Goal: Transaction & Acquisition: Purchase product/service

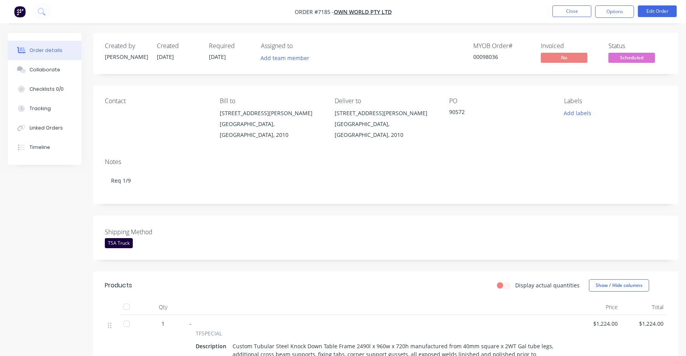
scroll to position [119, 0]
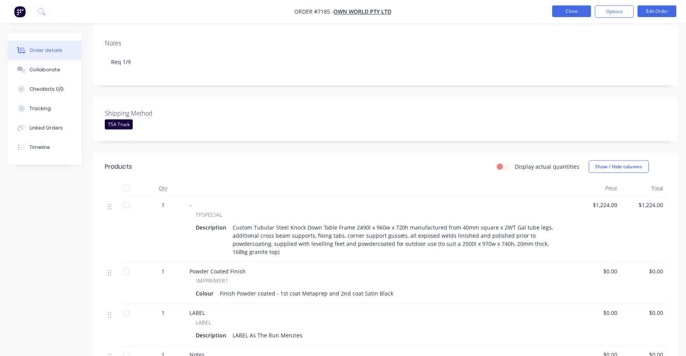
drag, startPoint x: 576, startPoint y: 0, endPoint x: 568, endPoint y: 7, distance: 10.2
click at [576, 1] on nav "Order #7185 - Own World Pty Ltd Close Options Edit Order" at bounding box center [343, 11] width 686 height 23
click at [568, 7] on button "Close" at bounding box center [571, 11] width 39 height 12
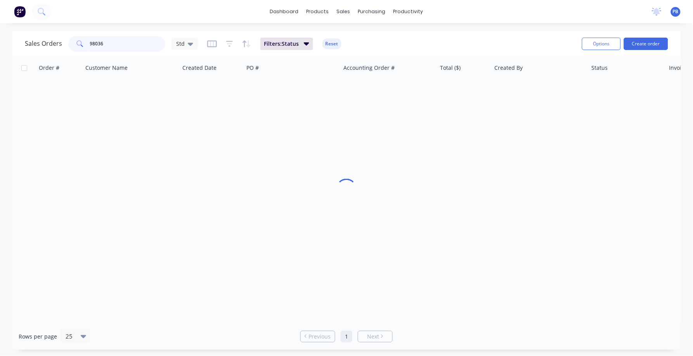
click at [142, 43] on input "98036" at bounding box center [128, 44] width 76 height 16
type input "6850"
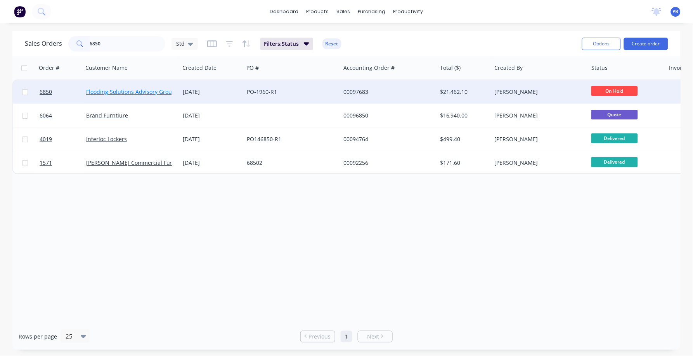
click at [133, 88] on link "Flooding Solutions Advisory Group" at bounding box center [130, 91] width 89 height 7
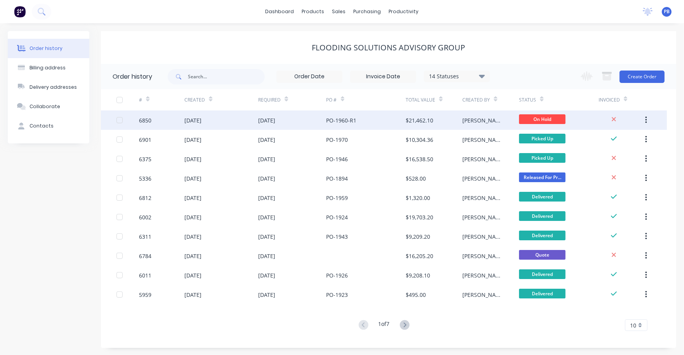
click at [135, 117] on div at bounding box center [127, 120] width 23 height 19
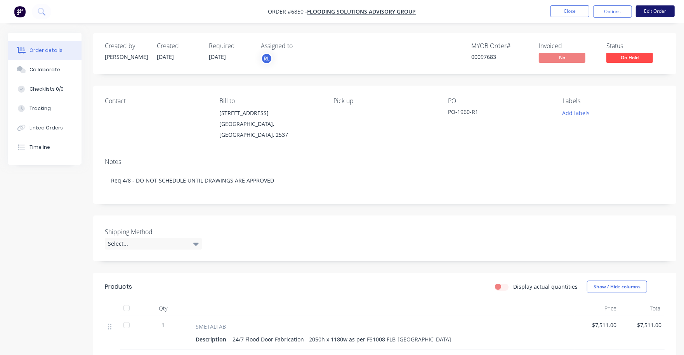
click at [651, 11] on button "Edit Order" at bounding box center [654, 11] width 39 height 12
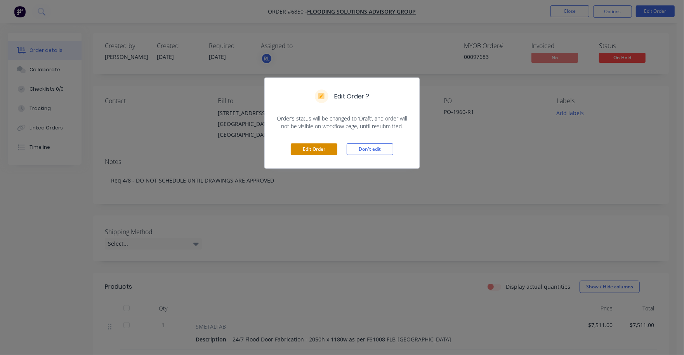
click at [327, 148] on button "Edit Order" at bounding box center [314, 150] width 47 height 12
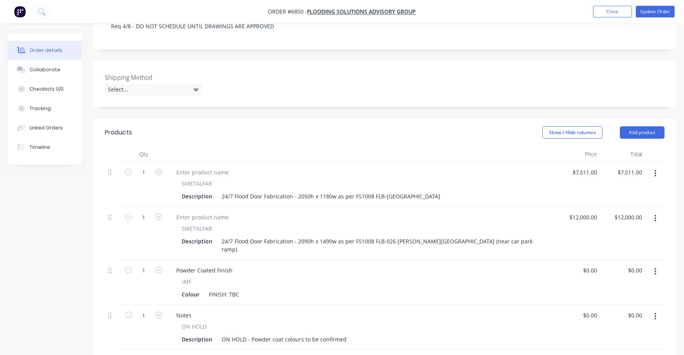
scroll to position [194, 0]
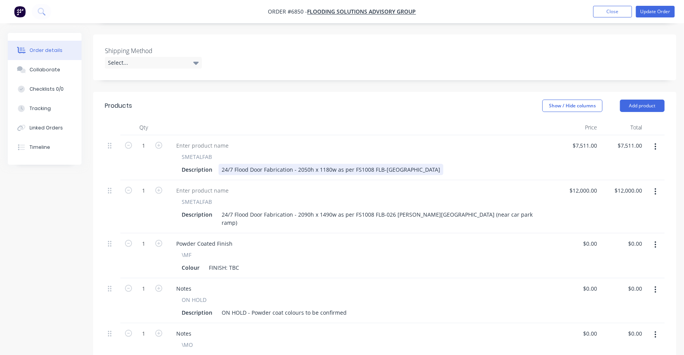
click at [431, 164] on div "Description 24/7 Flood Door Fabrication - 2050h x 1180w as per FS1008 FLB-[GEOG…" at bounding box center [359, 169] width 362 height 11
click at [430, 164] on div "Description 24/7 Flood Door Fabrication - 2050h x 1180w as per FS1008 FLB-[GEOG…" at bounding box center [359, 169] width 362 height 11
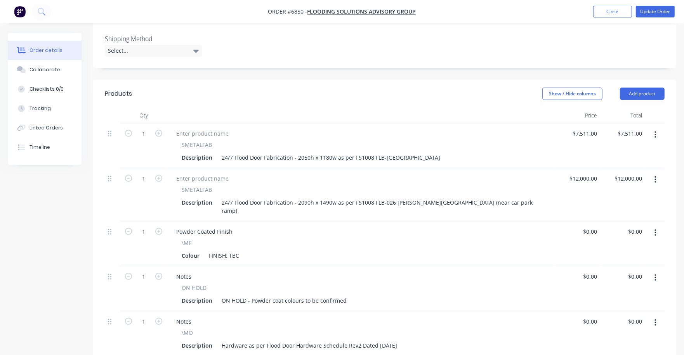
scroll to position [148, 0]
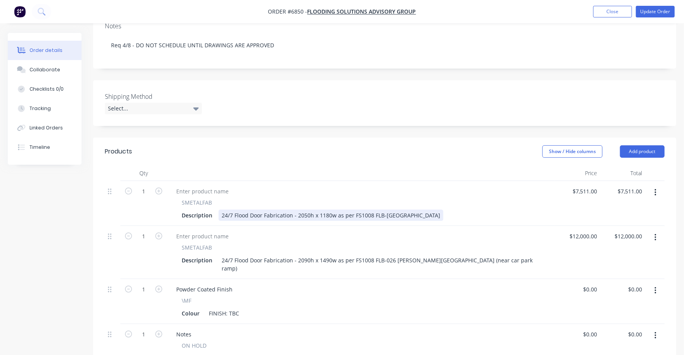
click at [426, 210] on div "24/7 Flood Door Fabrication - 2050h x 1180w as per FS1008 FLB-[GEOGRAPHIC_DATA]" at bounding box center [330, 215] width 225 height 11
click at [446, 210] on div "Description 24/7 Flood Door Fabrication - 2050h x 1180w as per FS1008 FLB-[STRE…" at bounding box center [359, 215] width 362 height 11
click at [430, 210] on div "24/7 Flood Door Fabrication - 2050h x 1180w as per FS1008 FLB-[STREET_ADDRESS]" at bounding box center [328, 215] width 220 height 11
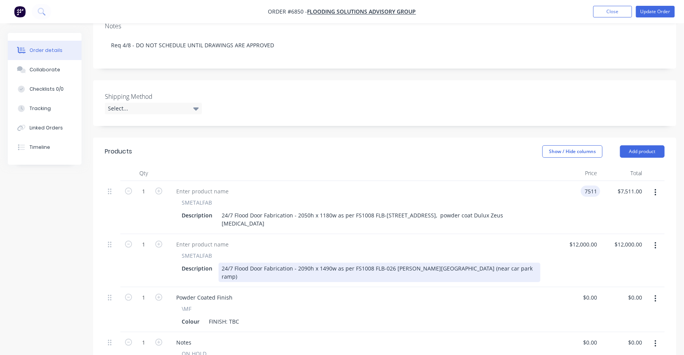
type input "$7,511.00"
click at [470, 263] on div "24/7 Flood Door Fabrication - 2090h x 1490w as per FS1008 FLB-026 [PERSON_NAME]…" at bounding box center [379, 272] width 322 height 19
click at [472, 263] on div "24/7 Flood Door Fabrication - 2090h x 1490w as per FS1008 FLB-026 [PERSON_NAME]…" at bounding box center [379, 272] width 322 height 19
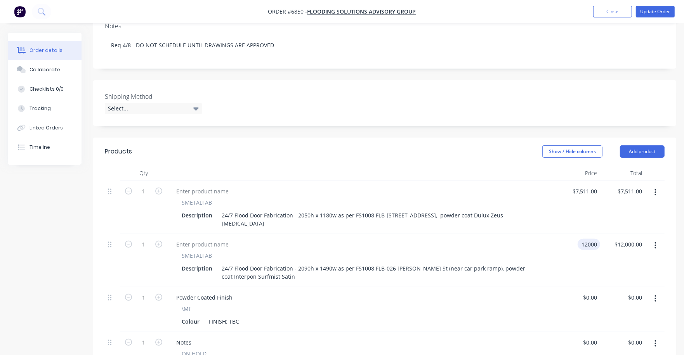
type input "$12,000.00"
click at [442, 305] on div "\MF" at bounding box center [361, 309] width 358 height 8
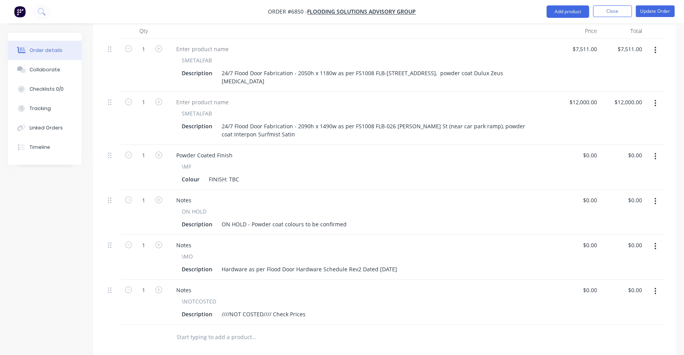
scroll to position [293, 0]
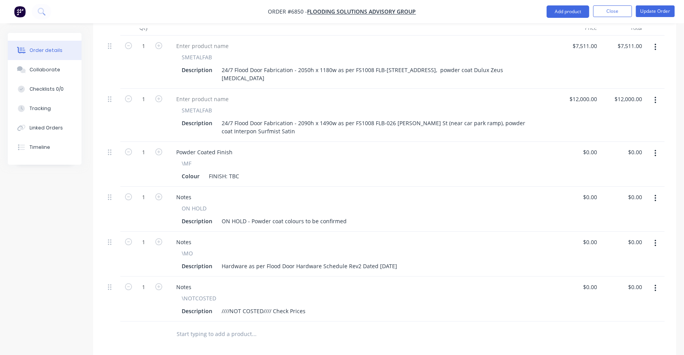
click at [657, 192] on button "button" at bounding box center [655, 199] width 18 height 14
click at [622, 260] on div "Delete" at bounding box center [627, 265] width 60 height 11
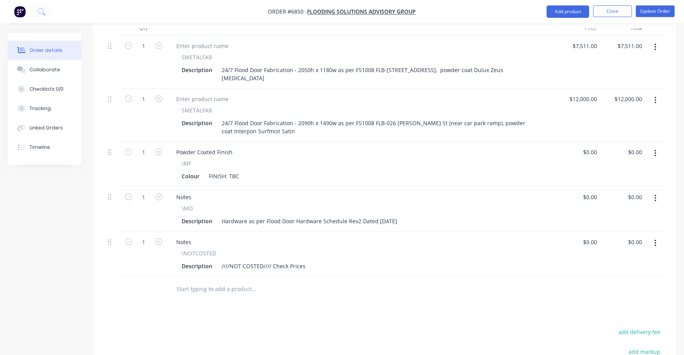
scroll to position [245, 0]
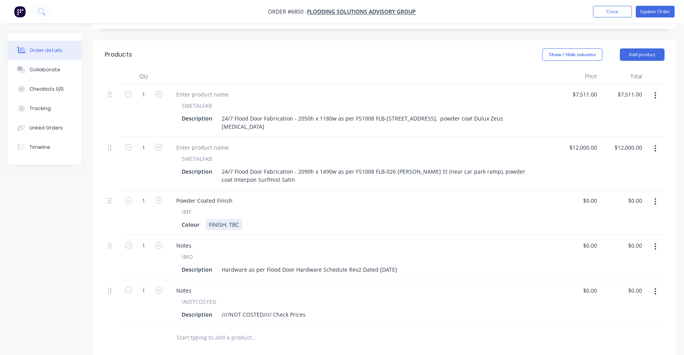
click at [233, 219] on div "FINISH: TBC" at bounding box center [224, 224] width 36 height 11
drag, startPoint x: 229, startPoint y: 205, endPoint x: 238, endPoint y: 205, distance: 8.9
click at [238, 219] on div "FINISH: TBC" at bounding box center [224, 224] width 36 height 11
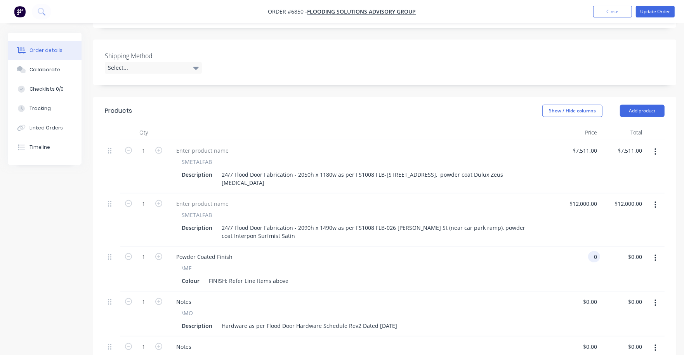
scroll to position [99, 0]
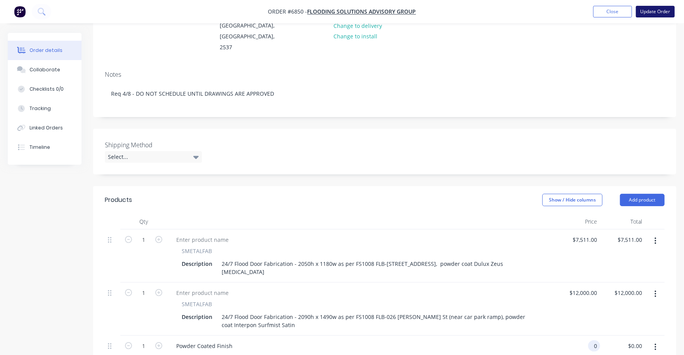
type input "$0.00"
click at [653, 10] on button "Update Order" at bounding box center [654, 12] width 39 height 12
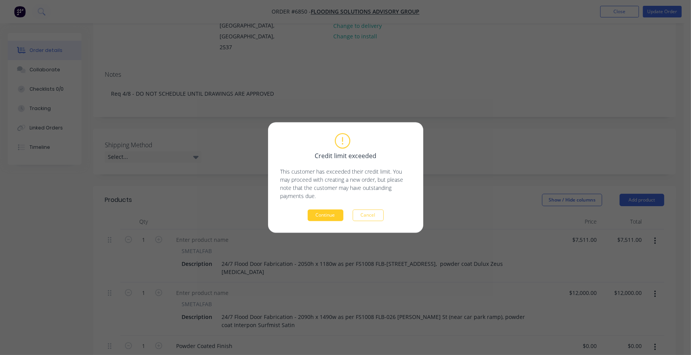
click at [325, 217] on button "Continue" at bounding box center [326, 216] width 36 height 12
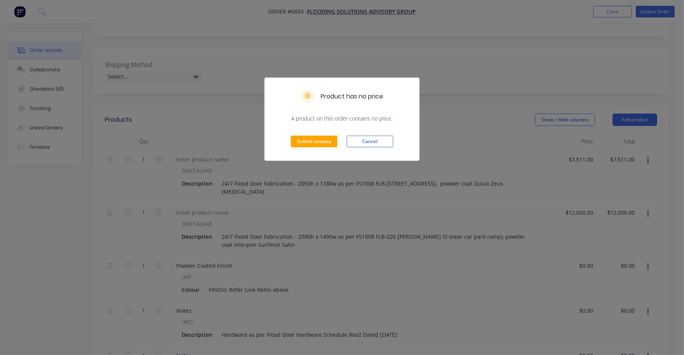
scroll to position [245, 0]
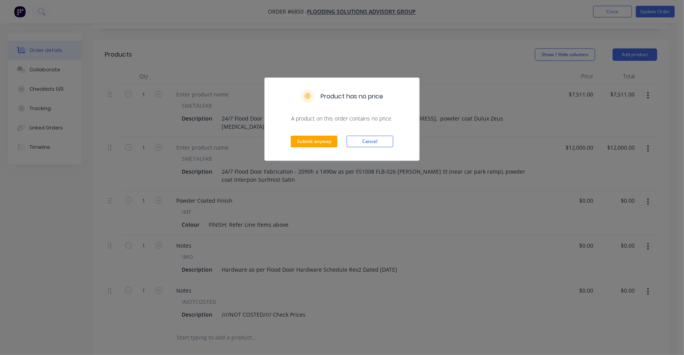
click at [323, 133] on div "Submit anyway Cancel" at bounding box center [342, 142] width 154 height 38
click at [323, 139] on button "Submit anyway" at bounding box center [314, 142] width 47 height 12
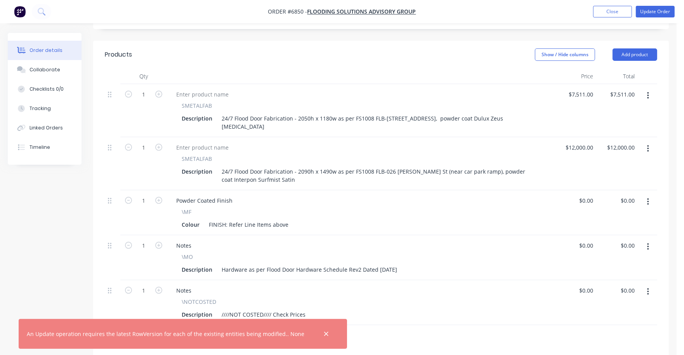
click at [390, 298] on div "\NOTCOSTED" at bounding box center [361, 302] width 358 height 8
click at [595, 205] on div "$0.00 $0.00" at bounding box center [576, 212] width 42 height 45
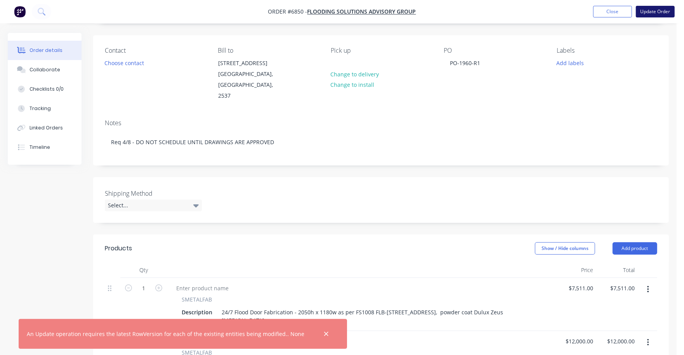
click at [660, 11] on button "Update Order" at bounding box center [654, 12] width 39 height 12
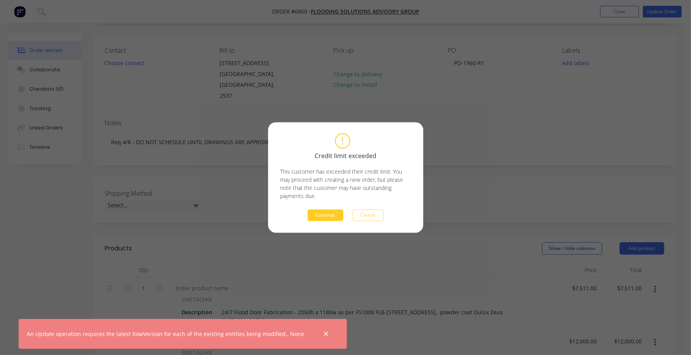
click at [325, 214] on button "Continue" at bounding box center [326, 216] width 36 height 12
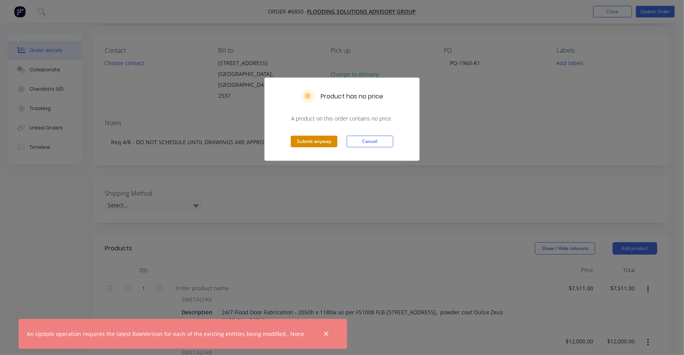
click at [324, 143] on button "Submit anyway" at bounding box center [314, 142] width 47 height 12
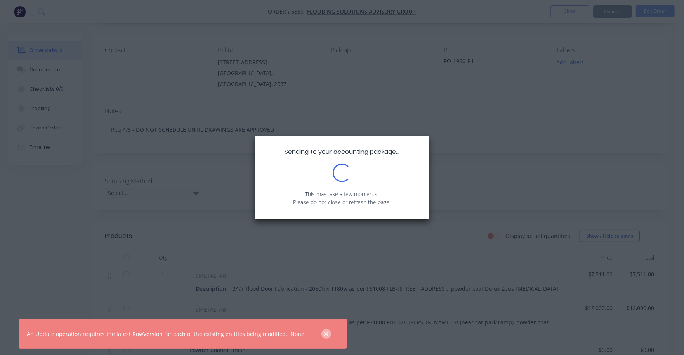
click at [324, 333] on icon "button" at bounding box center [326, 334] width 5 height 7
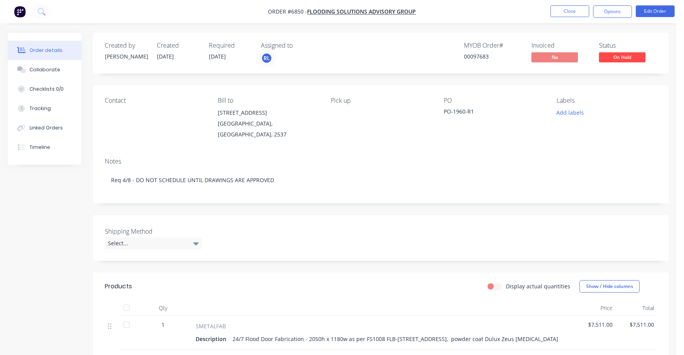
scroll to position [0, 0]
click at [612, 56] on span "On Hold" at bounding box center [622, 58] width 47 height 10
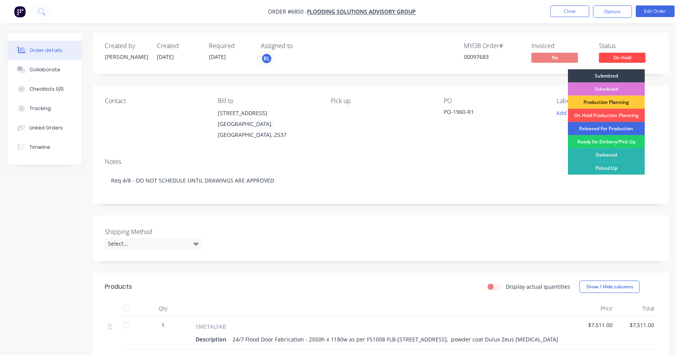
click at [611, 127] on div "Released For Production" at bounding box center [606, 128] width 77 height 13
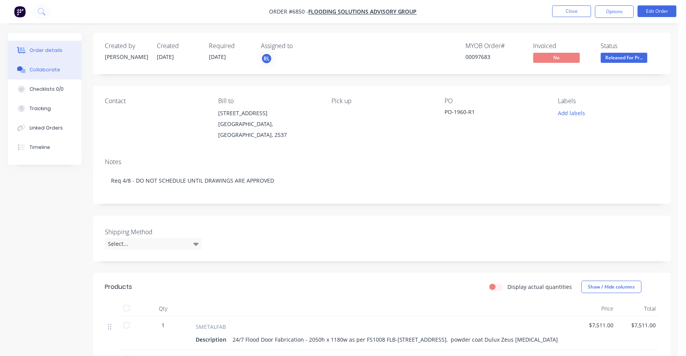
click at [34, 69] on div "Collaborate" at bounding box center [44, 69] width 31 height 7
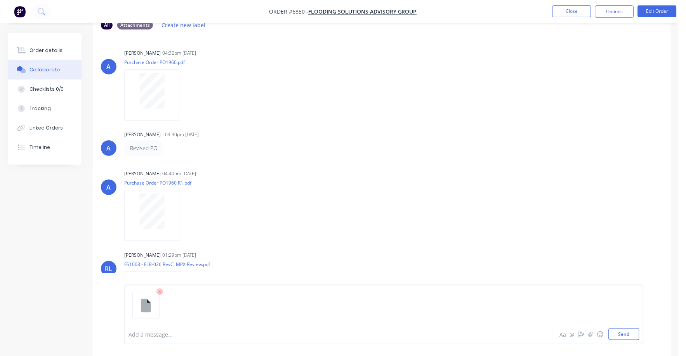
scroll to position [51, 0]
click at [158, 334] on div at bounding box center [320, 335] width 383 height 8
click at [632, 337] on button "Send" at bounding box center [623, 335] width 31 height 12
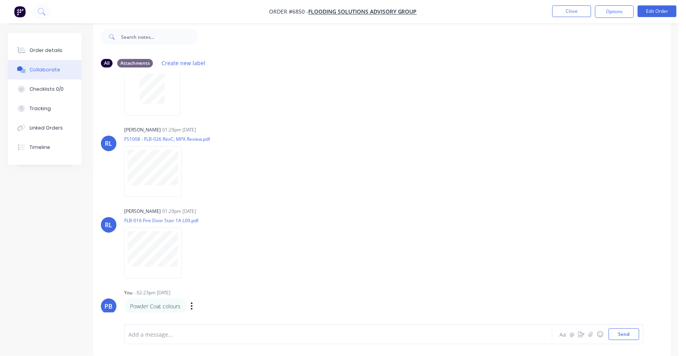
scroll to position [204, 0]
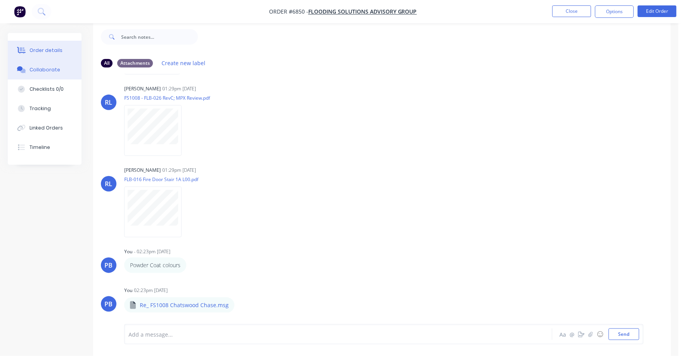
click at [31, 47] on div "Order details" at bounding box center [45, 50] width 33 height 7
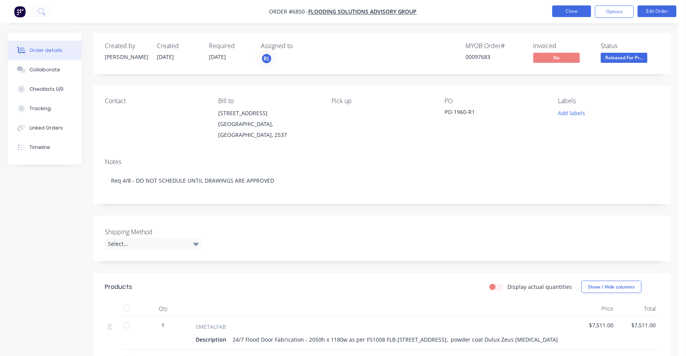
click at [573, 9] on button "Close" at bounding box center [571, 11] width 39 height 12
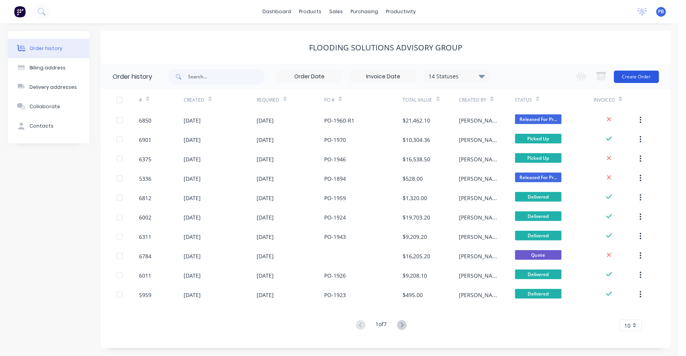
click at [632, 72] on button "Create Order" at bounding box center [636, 77] width 45 height 12
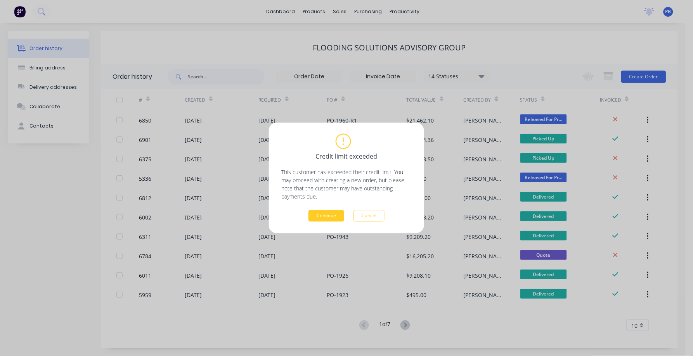
click at [331, 215] on button "Continue" at bounding box center [326, 216] width 36 height 12
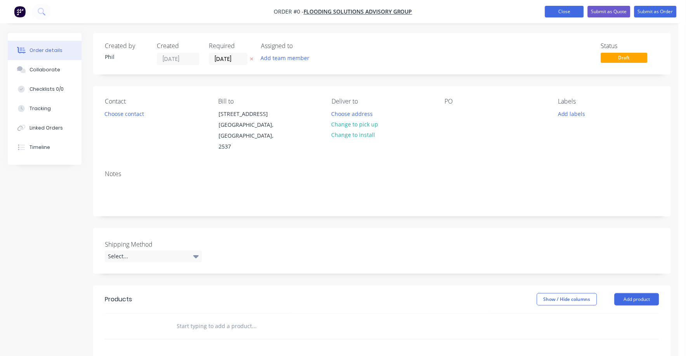
click at [561, 8] on button "Close" at bounding box center [564, 12] width 39 height 12
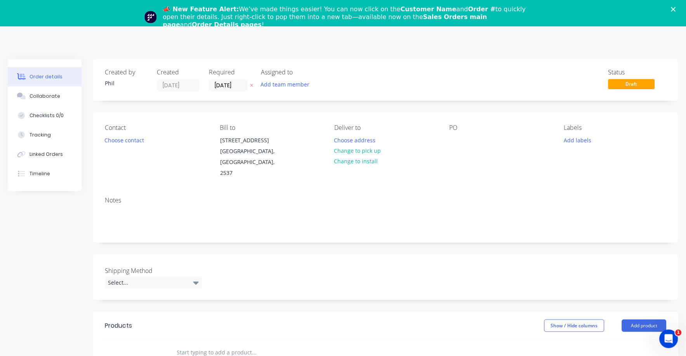
click at [350, 61] on div "Created by Phil Created 13/08/25 Required 13/08/25 Assigned to Add team member …" at bounding box center [385, 80] width 585 height 42
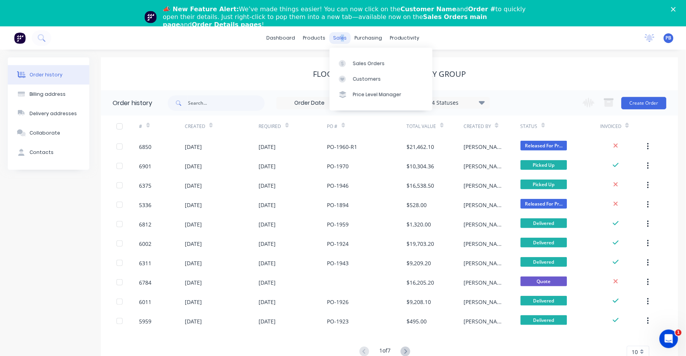
click at [341, 36] on div "sales" at bounding box center [339, 38] width 21 height 12
drag, startPoint x: 341, startPoint y: 36, endPoint x: 365, endPoint y: 65, distance: 37.0
click at [365, 65] on div "Sales Orders" at bounding box center [369, 63] width 32 height 7
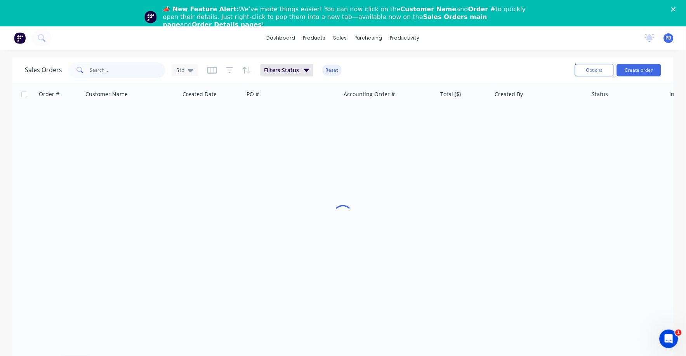
click at [103, 71] on input "text" at bounding box center [128, 70] width 76 height 16
type input "FF&E"
click at [108, 69] on input "FF&E" at bounding box center [128, 70] width 76 height 16
drag, startPoint x: 108, startPoint y: 69, endPoint x: 77, endPoint y: 68, distance: 31.0
click at [77, 68] on div "FF&E" at bounding box center [116, 70] width 97 height 16
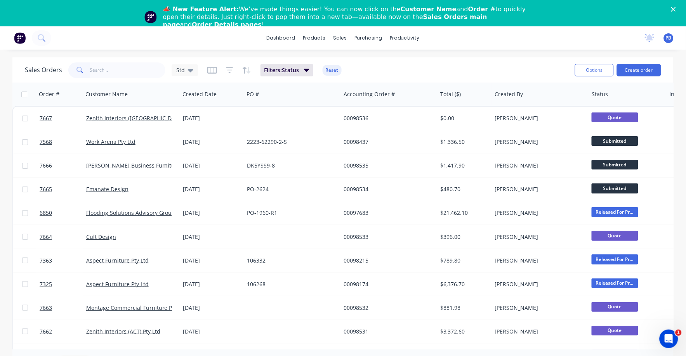
click at [675, 7] on icon "Close" at bounding box center [673, 9] width 5 height 5
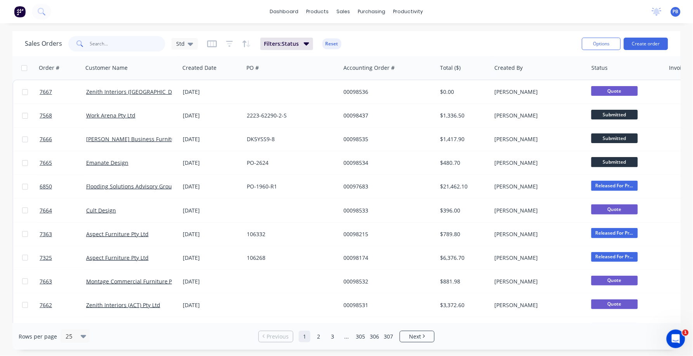
click at [118, 47] on input "text" at bounding box center [128, 44] width 76 height 16
type input "f"
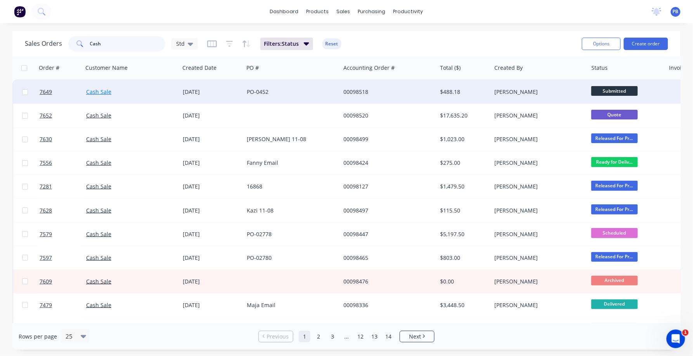
type input "Cash"
click at [101, 92] on link "Cash Sale" at bounding box center [98, 91] width 25 height 7
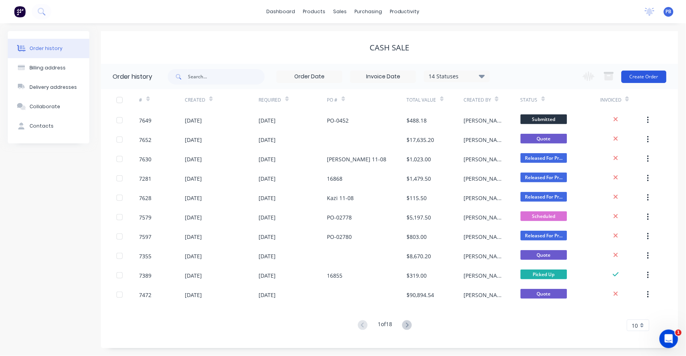
click at [646, 74] on button "Create Order" at bounding box center [643, 77] width 45 height 12
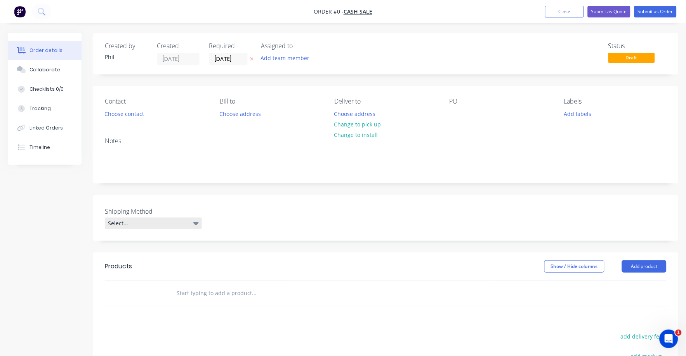
click at [197, 222] on icon at bounding box center [195, 223] width 5 height 3
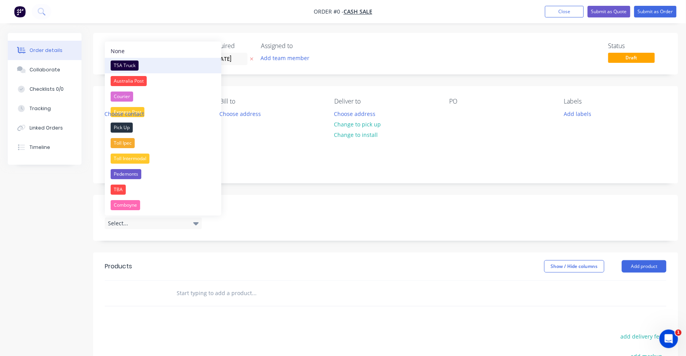
click at [125, 62] on div "TSA Truck" at bounding box center [125, 66] width 28 height 10
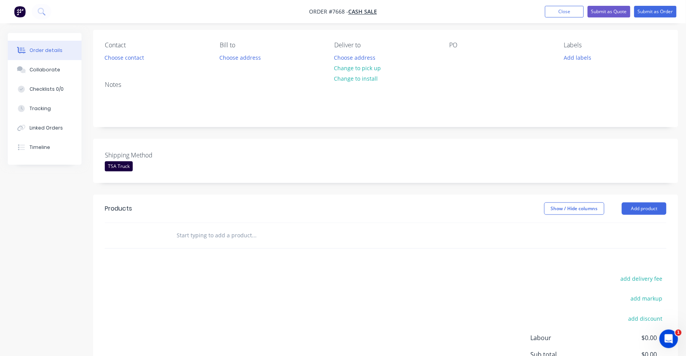
scroll to position [97, 0]
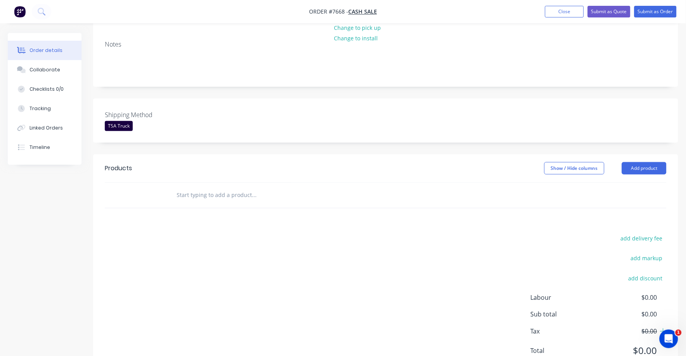
click at [189, 194] on input "text" at bounding box center [253, 195] width 155 height 16
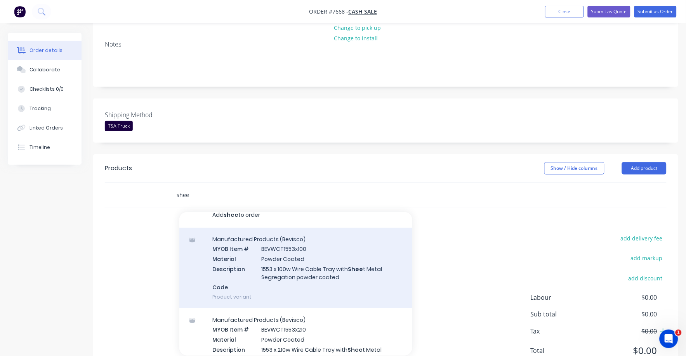
scroll to position [0, 0]
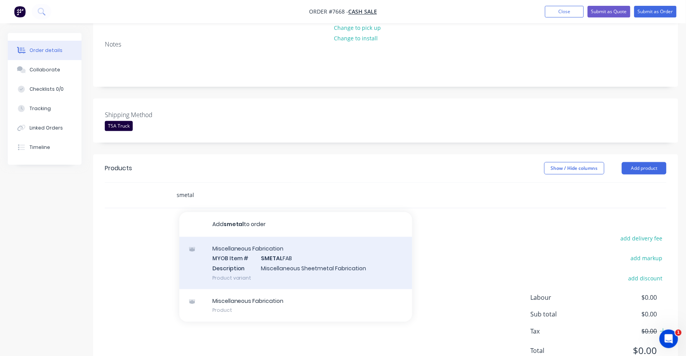
type input "smetal"
click at [292, 265] on div "Miscellaneous Fabrication MYOB Item # SMETAL FAB Description Miscellaneous Shee…" at bounding box center [295, 263] width 233 height 52
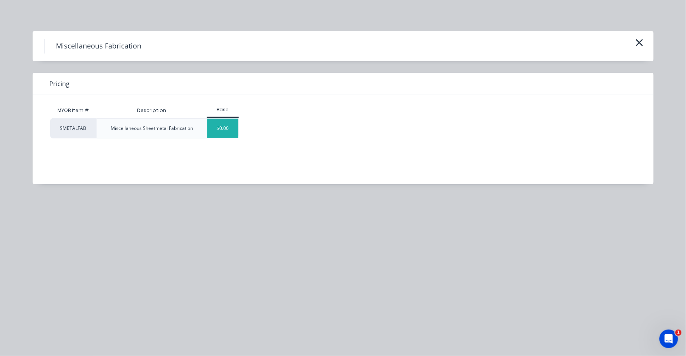
click at [220, 130] on div "$0.00" at bounding box center [222, 128] width 31 height 19
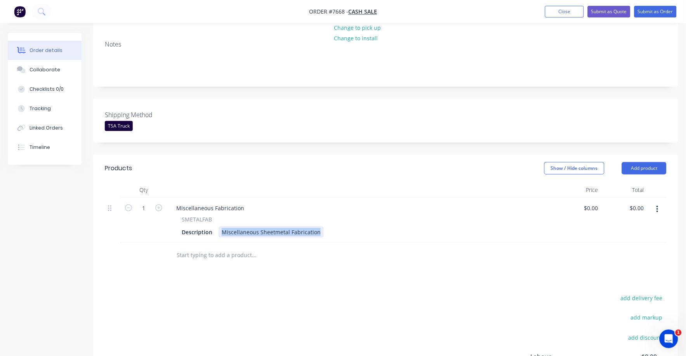
drag, startPoint x: 222, startPoint y: 230, endPoint x: 320, endPoint y: 235, distance: 97.9
click at [320, 235] on div "Description Miscellaneous Sheetmetal Fabrication" at bounding box center [359, 232] width 362 height 11
click at [346, 227] on div "Description Floor Fixing Bracket 2mm folded as per sample" at bounding box center [359, 232] width 362 height 11
drag, startPoint x: 322, startPoint y: 232, endPoint x: 341, endPoint y: 232, distance: 19.0
click at [341, 232] on div "Floor Fixing Bracket 2mm folded as per sample" at bounding box center [282, 232] width 128 height 11
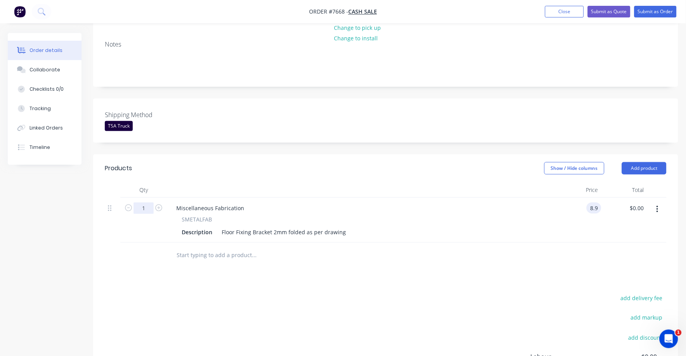
type input "$8.90"
click at [144, 208] on input "1" at bounding box center [143, 209] width 20 height 12
type input "50"
type input "$445.00"
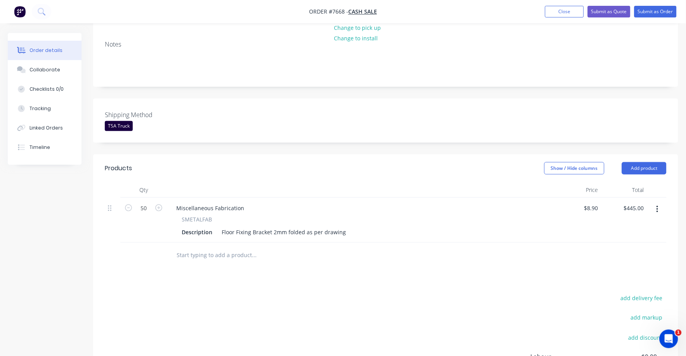
click at [296, 168] on div "Show / Hide columns Add product" at bounding box center [445, 168] width 442 height 12
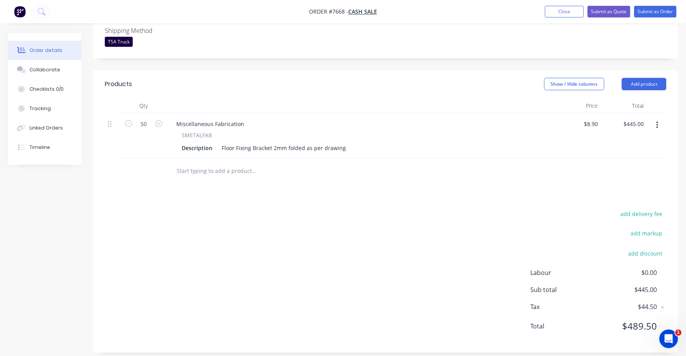
scroll to position [189, 0]
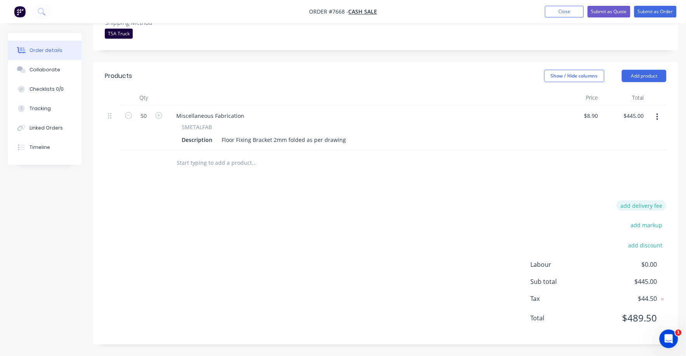
click at [640, 203] on button "add delivery fee" at bounding box center [641, 206] width 50 height 10
type input "75"
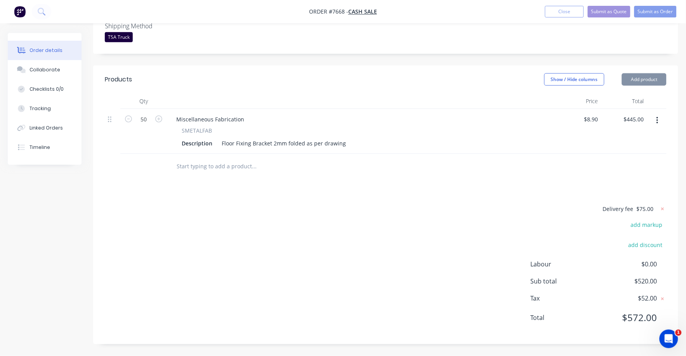
scroll to position [185, 0]
click at [503, 165] on div at bounding box center [385, 166] width 561 height 25
click at [661, 210] on icon at bounding box center [662, 209] width 8 height 8
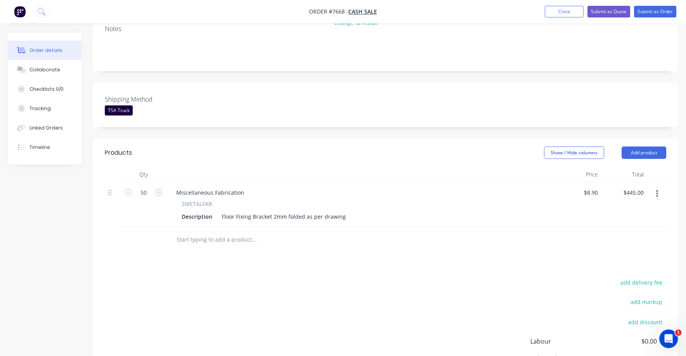
scroll to position [138, 0]
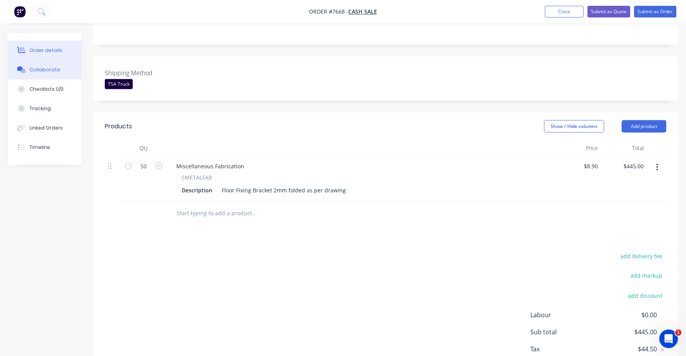
click at [47, 69] on div "Collaborate" at bounding box center [44, 69] width 31 height 7
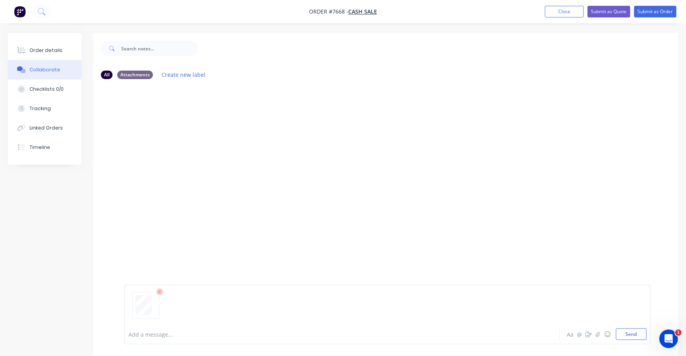
click at [669, 339] on icon "Open Intercom Messenger" at bounding box center [668, 338] width 13 height 13
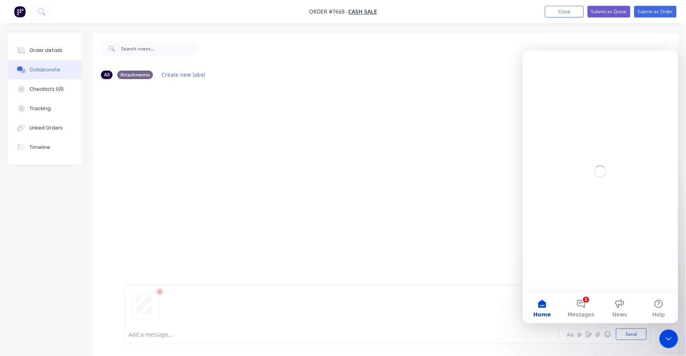
click at [473, 274] on div "Add a message... Aa @ ☺ Send" at bounding box center [385, 314] width 585 height 83
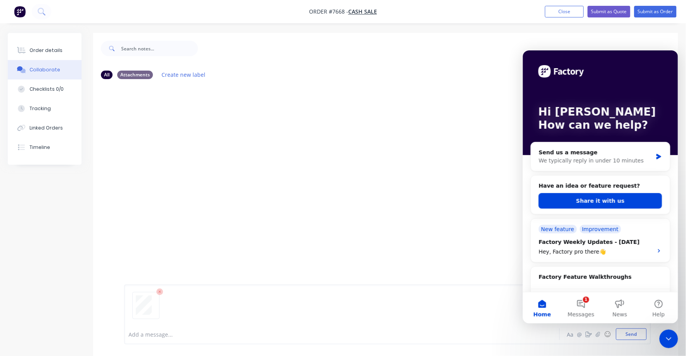
click at [419, 227] on div at bounding box center [385, 204] width 585 height 239
click at [672, 339] on icon "Close Intercom Messenger" at bounding box center [667, 338] width 9 height 9
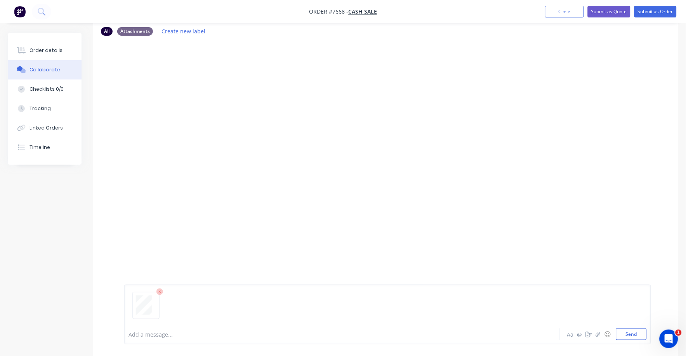
scroll to position [51, 0]
click at [633, 332] on button "Send" at bounding box center [631, 335] width 31 height 12
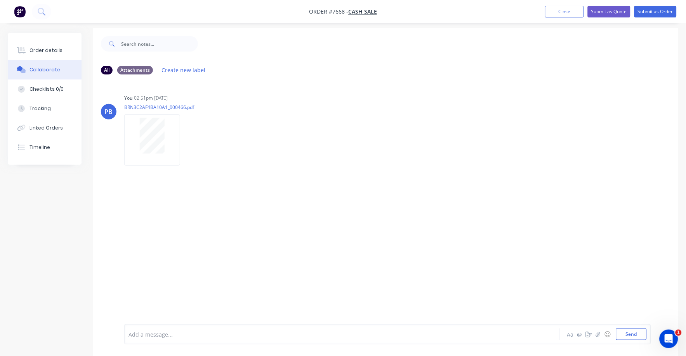
scroll to position [0, 0]
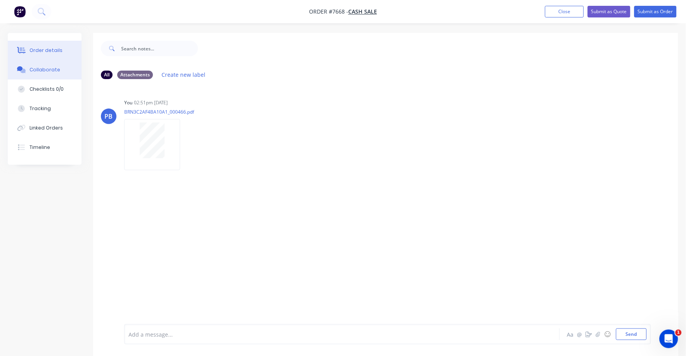
click at [58, 47] on button "Order details" at bounding box center [45, 50] width 74 height 19
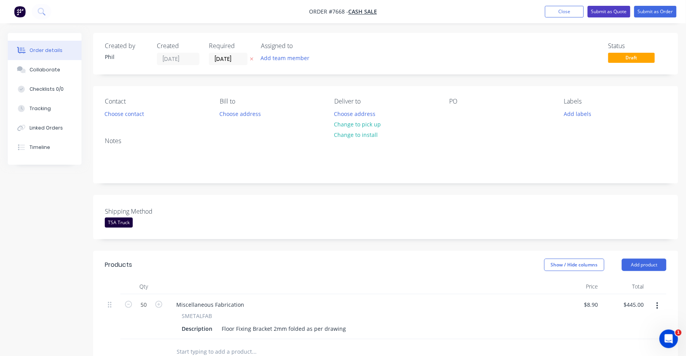
click at [608, 9] on button "Submit as Quote" at bounding box center [608, 12] width 43 height 12
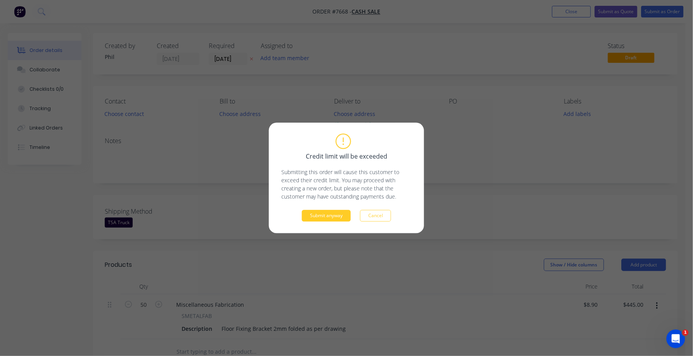
click at [330, 218] on button "Submit anyway" at bounding box center [326, 216] width 49 height 12
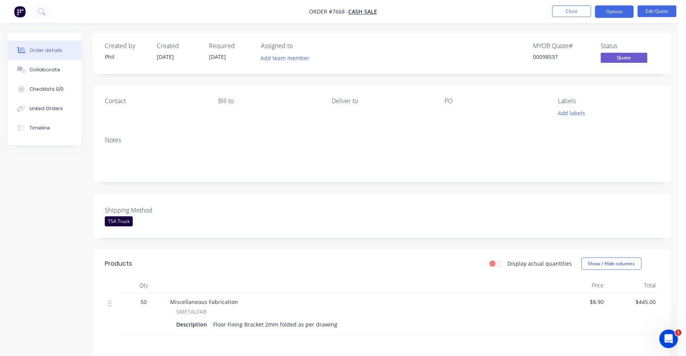
click at [367, 119] on div "Deliver to" at bounding box center [381, 107] width 101 height 21
click at [352, 120] on div "Contact Bill to Deliver to PO Labels Add labels" at bounding box center [381, 108] width 577 height 45
click at [659, 9] on button "Edit Quote" at bounding box center [656, 11] width 39 height 12
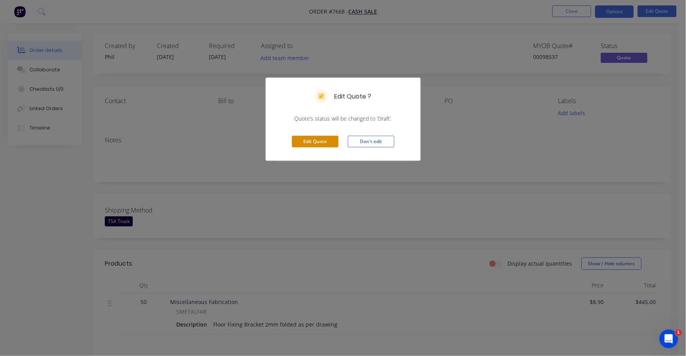
click at [305, 138] on button "Edit Quote" at bounding box center [315, 142] width 47 height 12
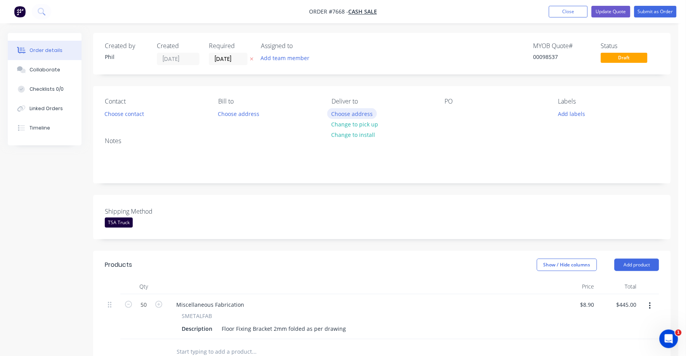
click at [359, 111] on button "Choose address" at bounding box center [352, 113] width 50 height 10
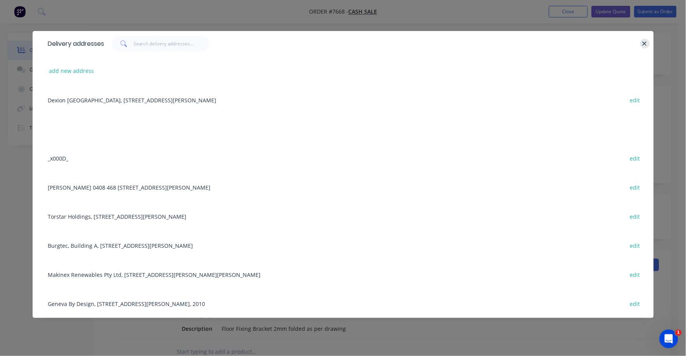
click at [644, 42] on icon "button" at bounding box center [644, 43] width 5 height 7
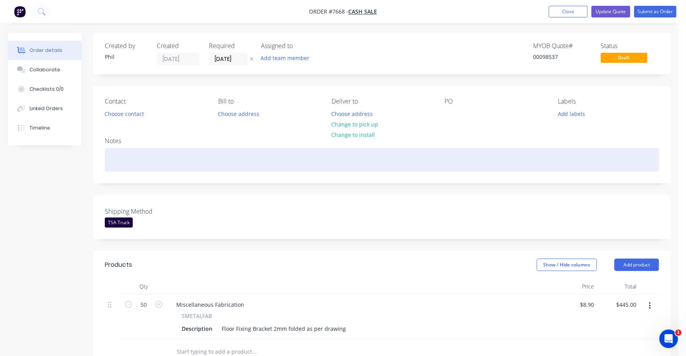
click at [242, 158] on div at bounding box center [382, 160] width 554 height 24
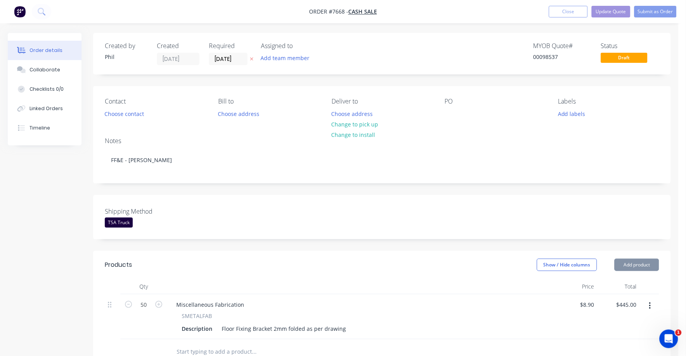
click at [289, 237] on div "Shipping Method TSA Truck" at bounding box center [381, 217] width 577 height 44
click at [617, 10] on button "Update Quote" at bounding box center [610, 12] width 39 height 12
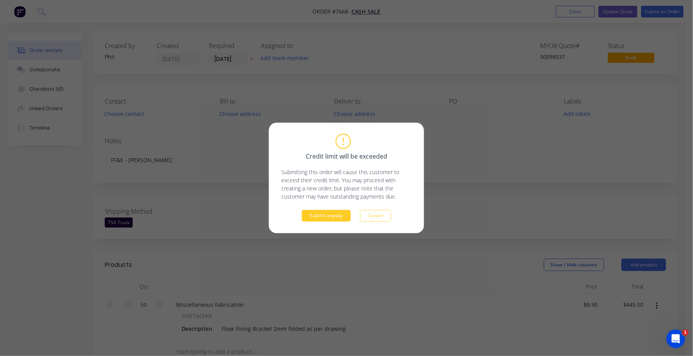
click at [330, 215] on button "Submit anyway" at bounding box center [326, 216] width 49 height 12
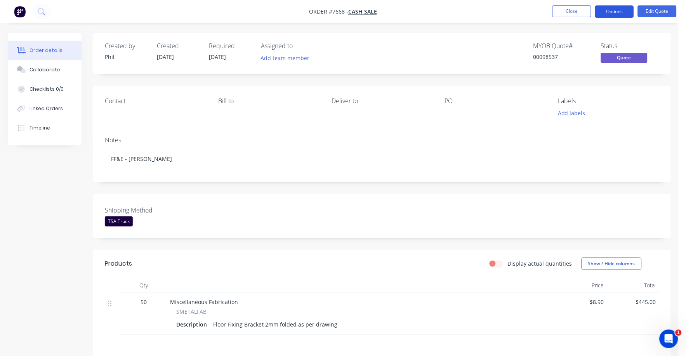
click at [615, 10] on button "Options" at bounding box center [614, 11] width 39 height 12
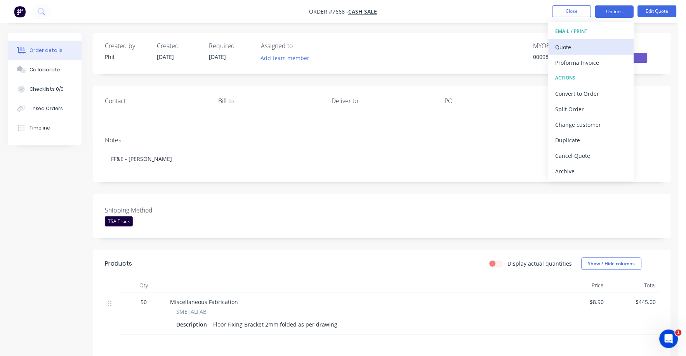
click at [568, 46] on div "Quote" at bounding box center [590, 47] width 71 height 11
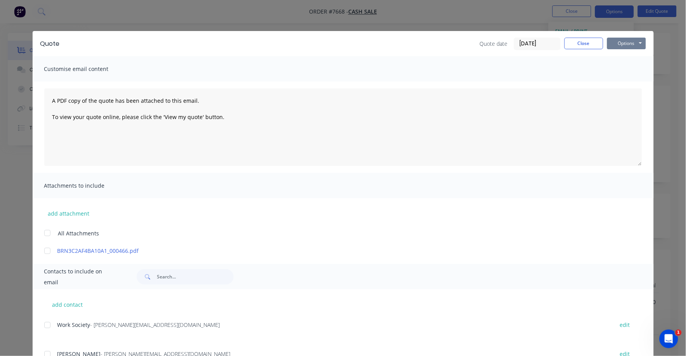
drag, startPoint x: 631, startPoint y: 39, endPoint x: 628, endPoint y: 43, distance: 5.4
click at [631, 39] on button "Options" at bounding box center [626, 44] width 39 height 12
click at [621, 66] on button "Print" at bounding box center [632, 70] width 50 height 13
click at [583, 45] on button "Close" at bounding box center [583, 44] width 39 height 12
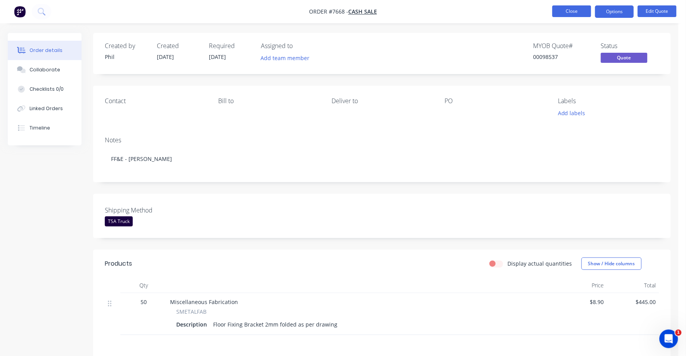
click at [574, 11] on button "Close" at bounding box center [571, 11] width 39 height 12
